Goal: Use online tool/utility: Utilize a website feature to perform a specific function

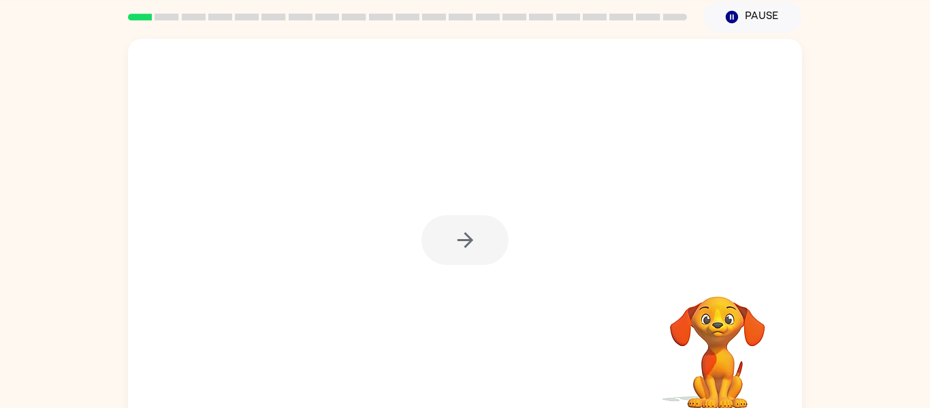
scroll to position [52, 0]
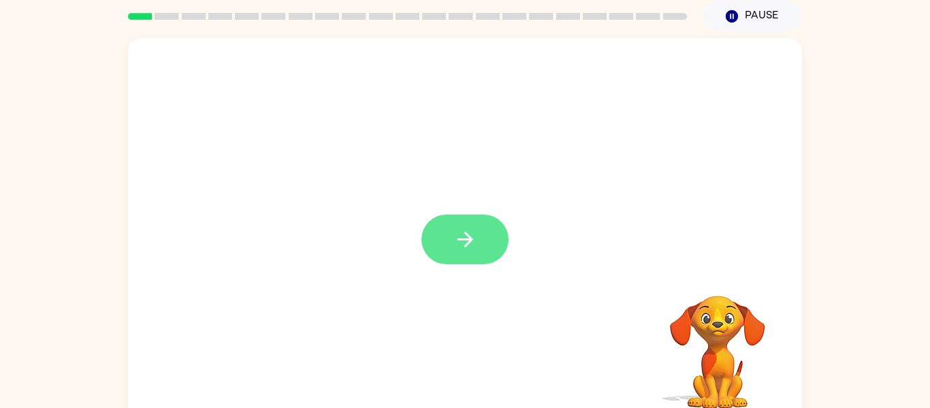
click at [471, 249] on icon "button" at bounding box center [466, 239] width 24 height 24
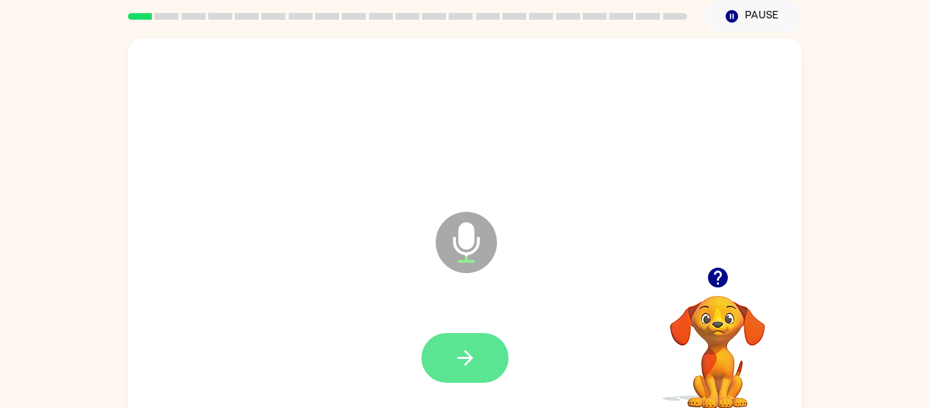
click at [478, 361] on button "button" at bounding box center [465, 358] width 87 height 50
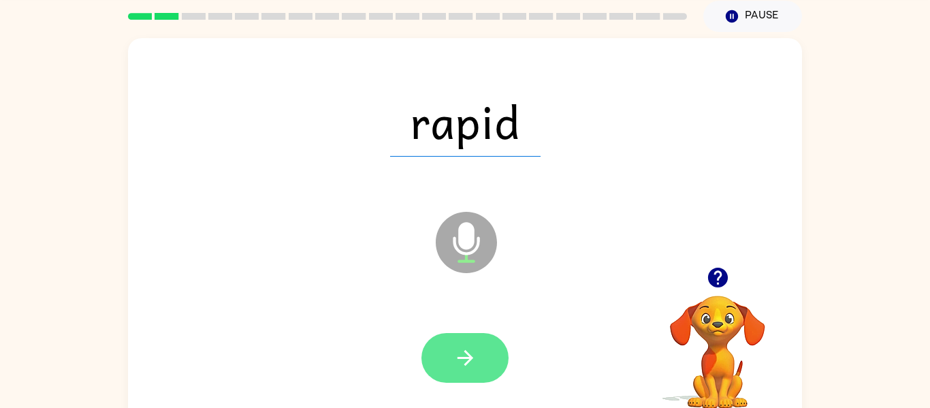
click at [475, 360] on icon "button" at bounding box center [466, 358] width 24 height 24
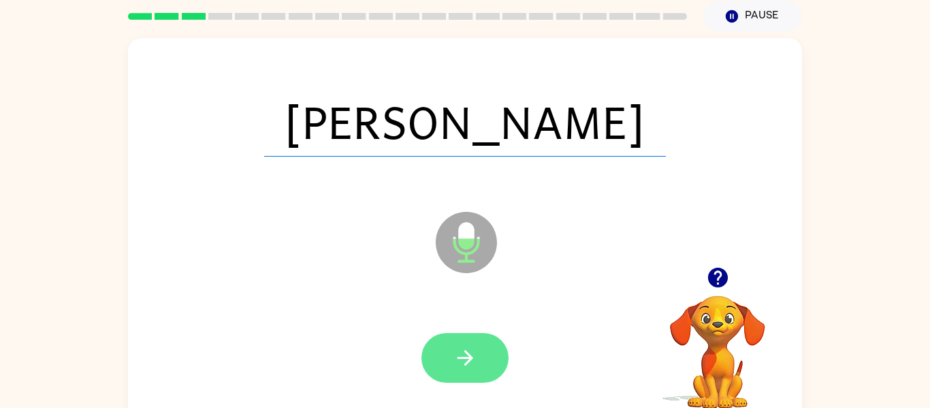
click at [460, 362] on icon "button" at bounding box center [466, 358] width 24 height 24
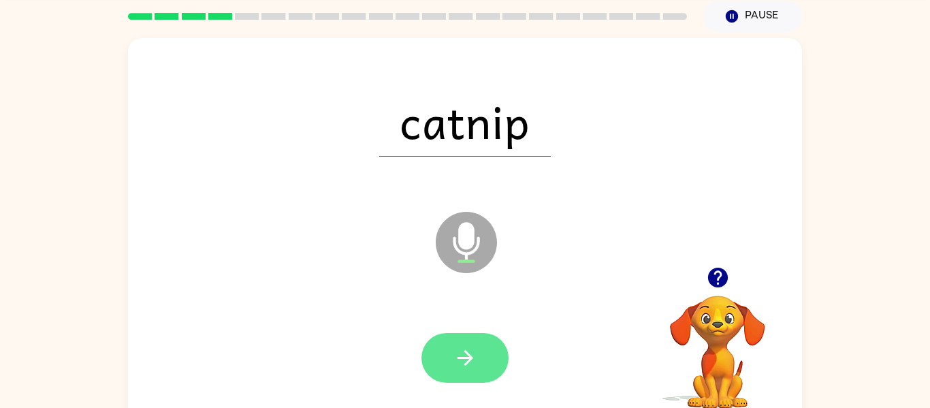
click at [471, 357] on icon "button" at bounding box center [465, 358] width 16 height 16
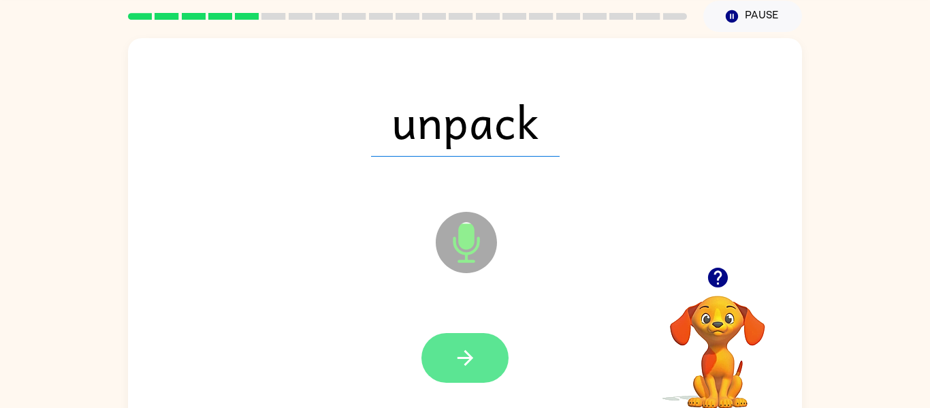
click at [461, 352] on icon "button" at bounding box center [466, 358] width 24 height 24
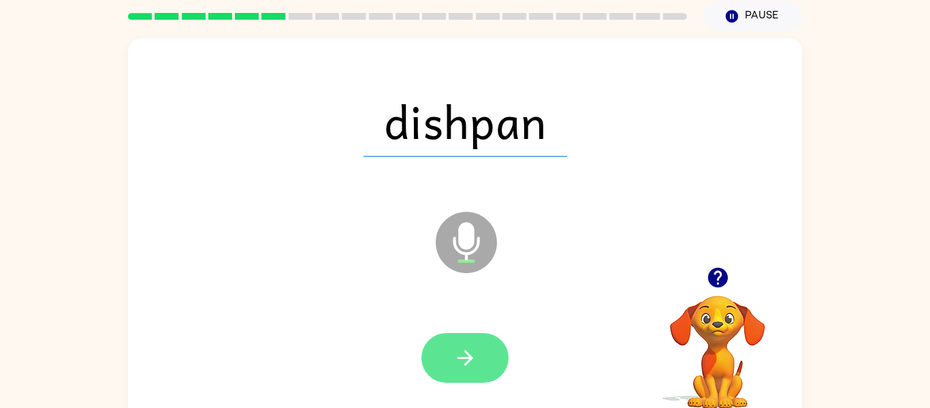
click at [469, 360] on icon "button" at bounding box center [465, 358] width 16 height 16
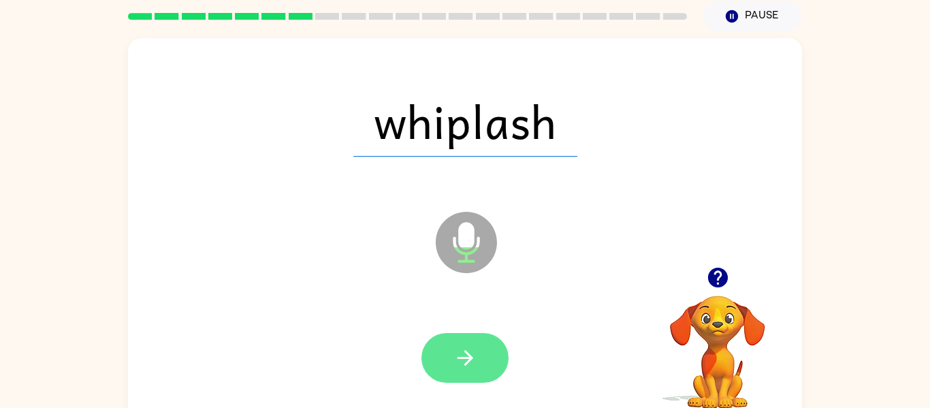
click at [476, 351] on icon "button" at bounding box center [466, 358] width 24 height 24
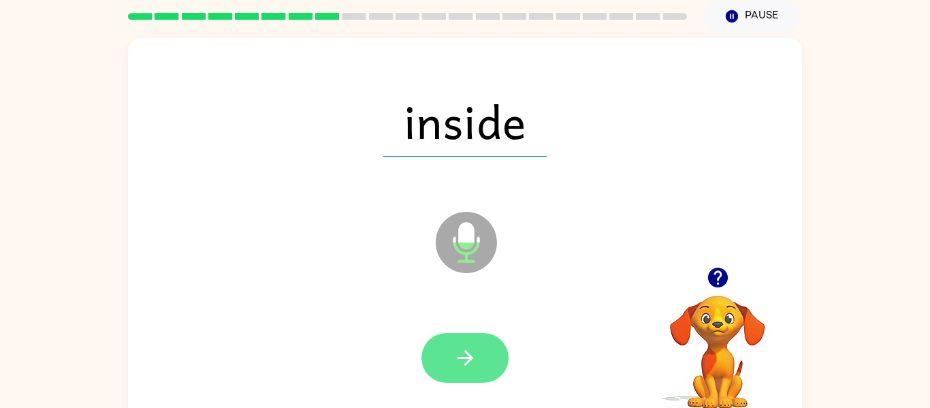
click at [470, 357] on icon "button" at bounding box center [465, 358] width 16 height 16
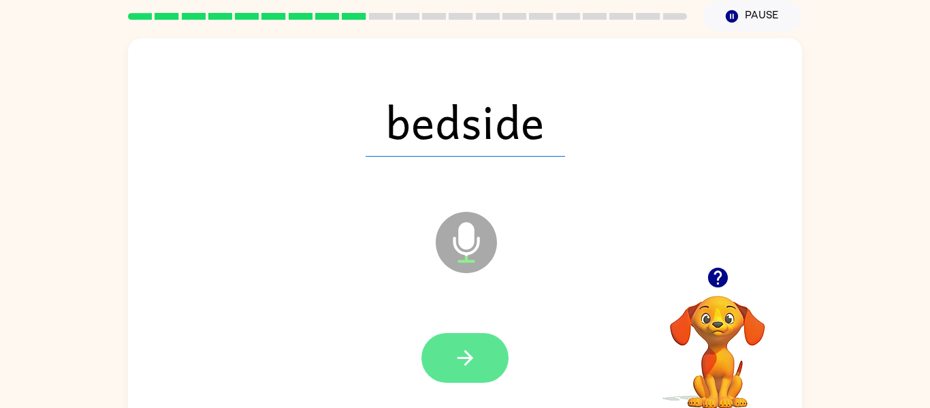
click at [479, 366] on button "button" at bounding box center [465, 358] width 87 height 50
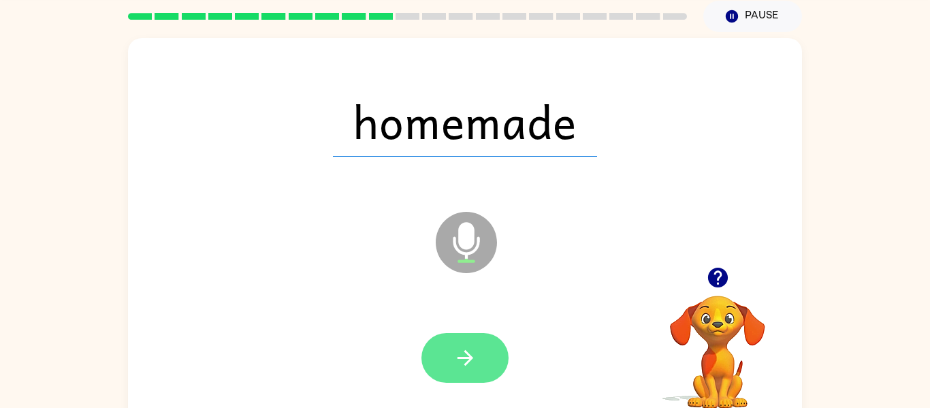
click at [478, 366] on button "button" at bounding box center [465, 358] width 87 height 50
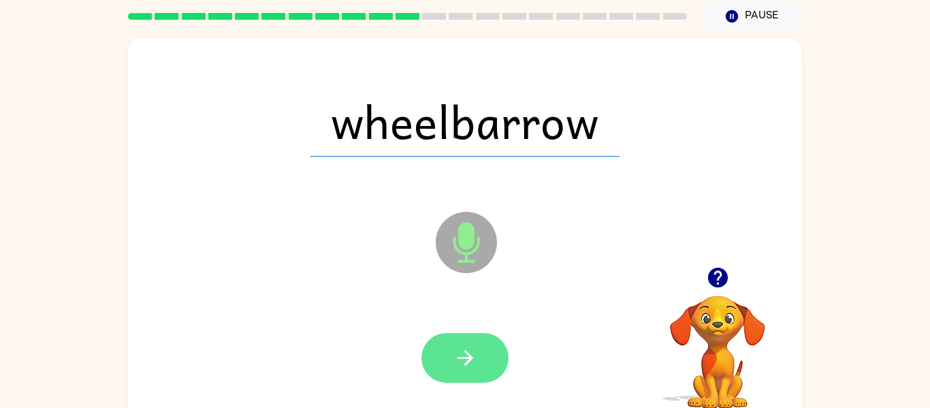
click at [473, 364] on icon "button" at bounding box center [466, 358] width 24 height 24
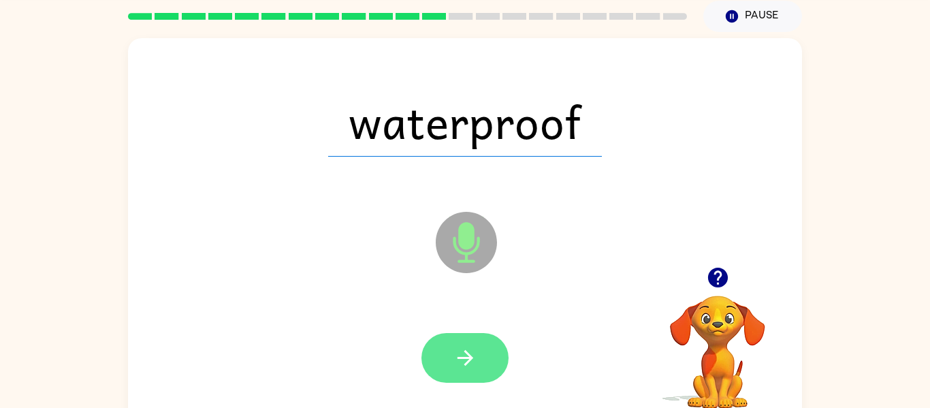
click at [465, 362] on icon "button" at bounding box center [466, 358] width 24 height 24
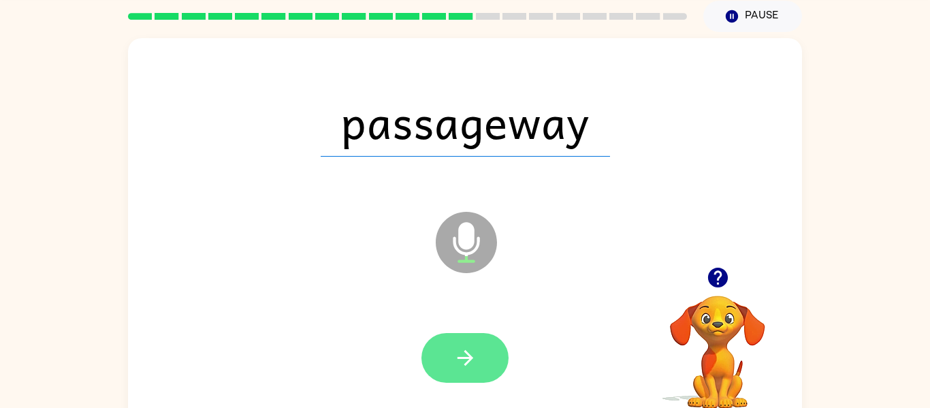
click at [466, 362] on icon "button" at bounding box center [466, 358] width 24 height 24
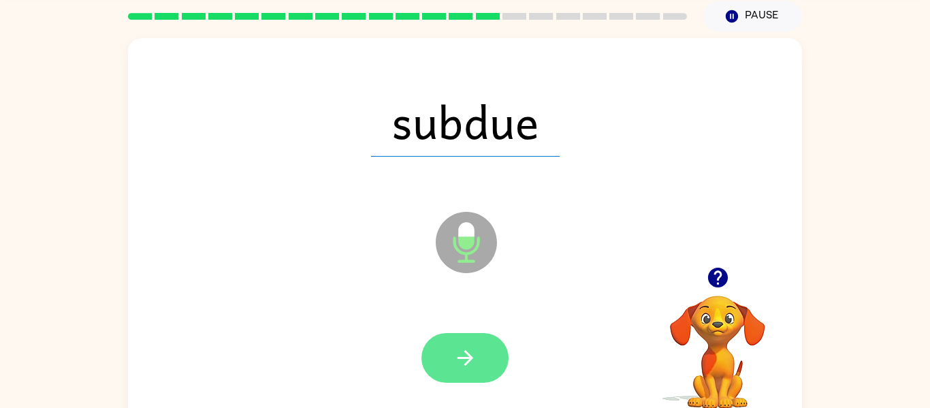
click at [472, 349] on icon "button" at bounding box center [466, 358] width 24 height 24
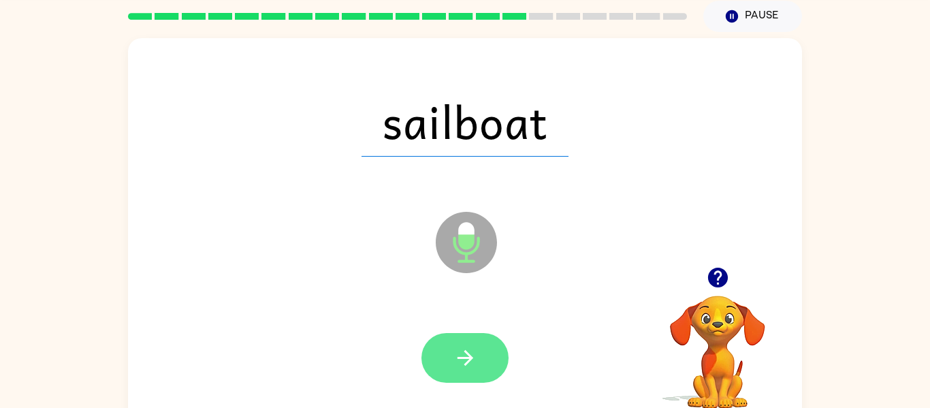
click at [479, 355] on button "button" at bounding box center [465, 358] width 87 height 50
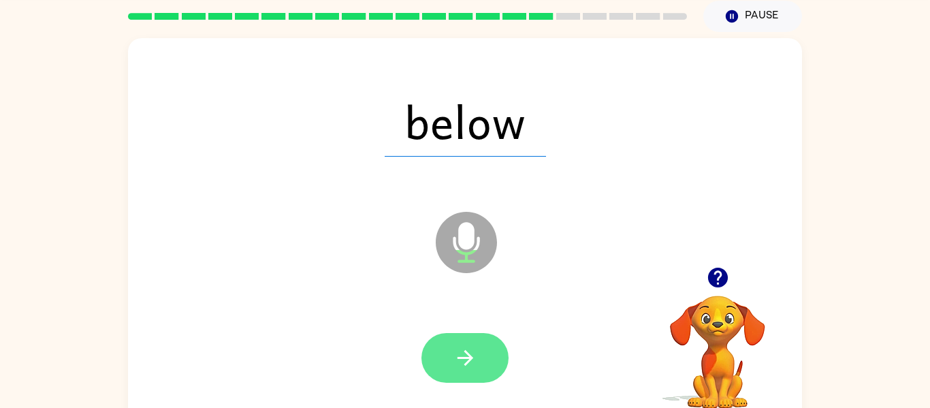
click at [478, 360] on button "button" at bounding box center [465, 358] width 87 height 50
click at [466, 368] on icon "button" at bounding box center [466, 358] width 24 height 24
click at [468, 373] on button "button" at bounding box center [465, 358] width 87 height 50
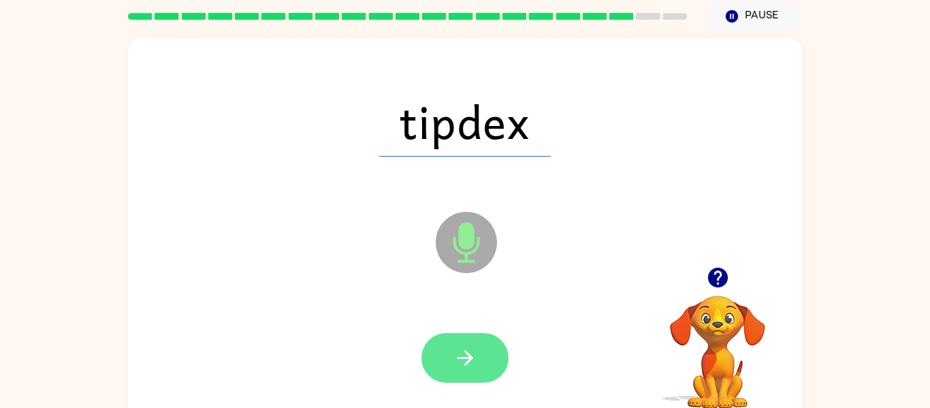
click at [484, 365] on button "button" at bounding box center [465, 358] width 87 height 50
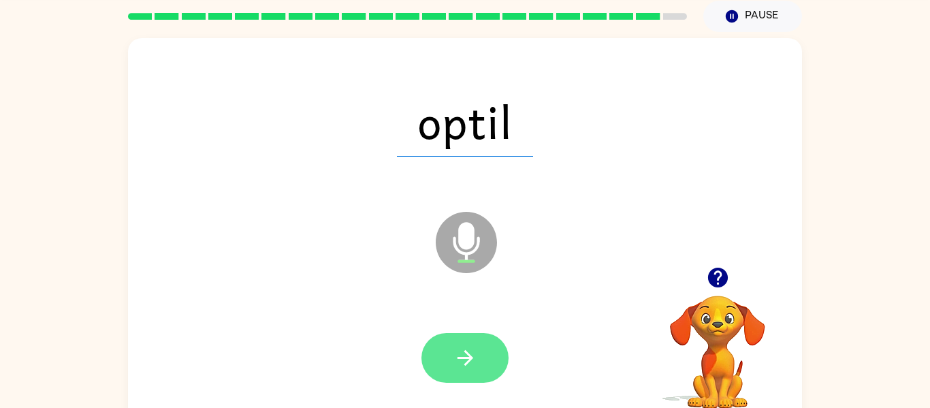
click at [471, 366] on icon "button" at bounding box center [466, 358] width 24 height 24
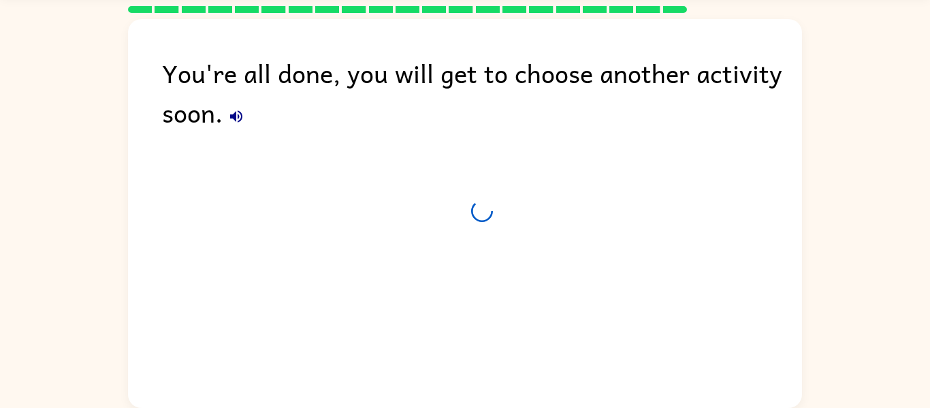
scroll to position [39, 0]
